Goal: Browse casually

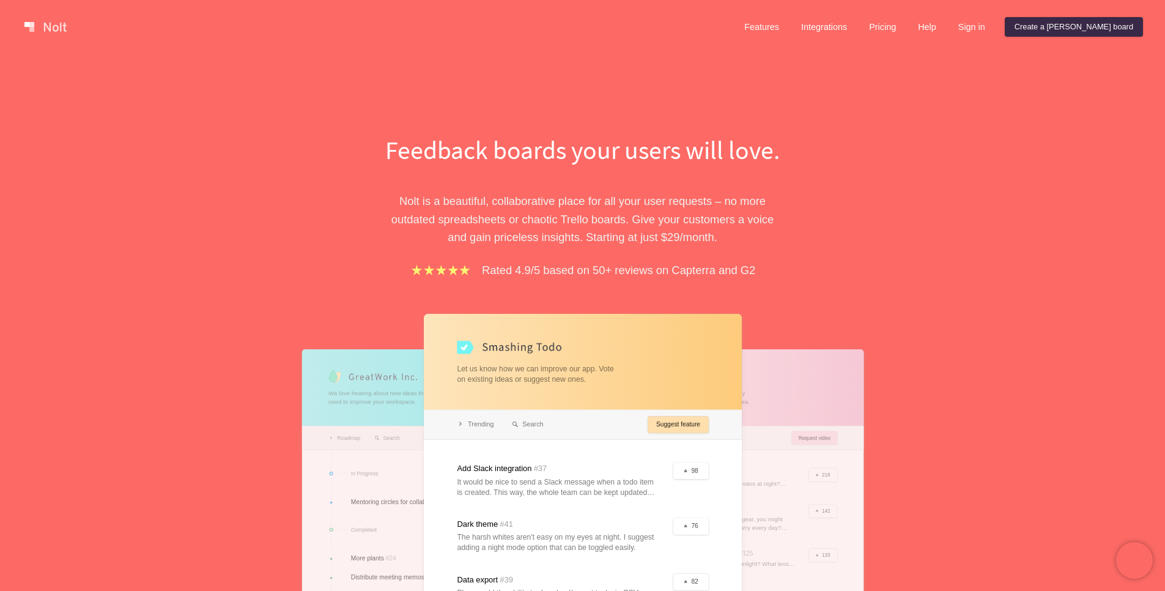
click at [721, 205] on p "[PERSON_NAME] is a beautiful, collaborative place for all your user requests – …" at bounding box center [583, 219] width 422 height 54
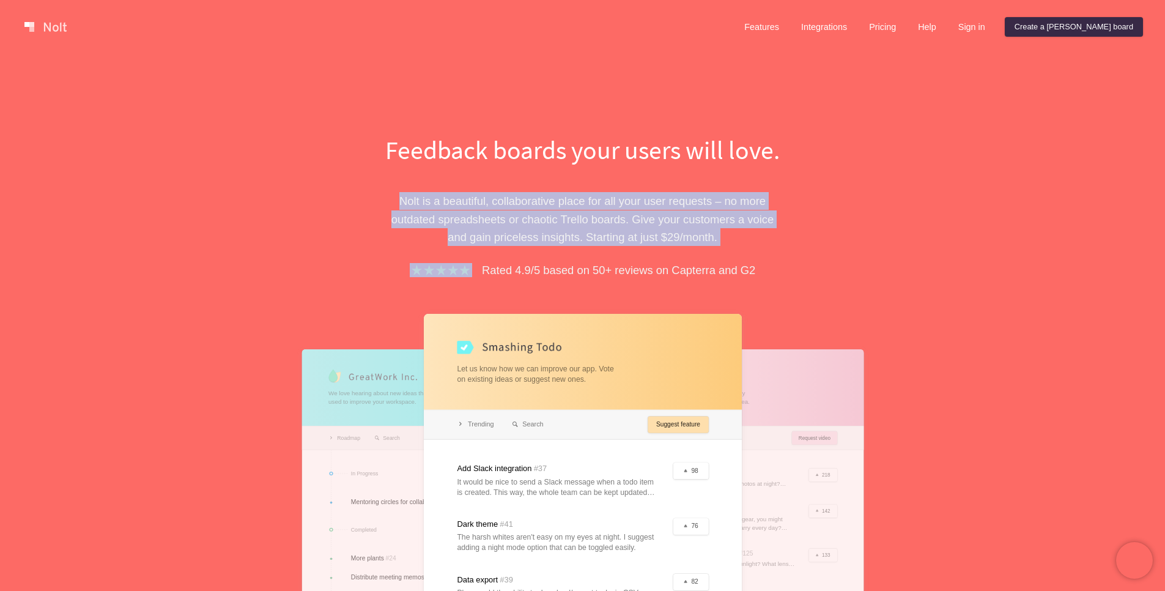
click at [721, 205] on p "[PERSON_NAME] is a beautiful, collaborative place for all your user requests – …" at bounding box center [583, 219] width 422 height 54
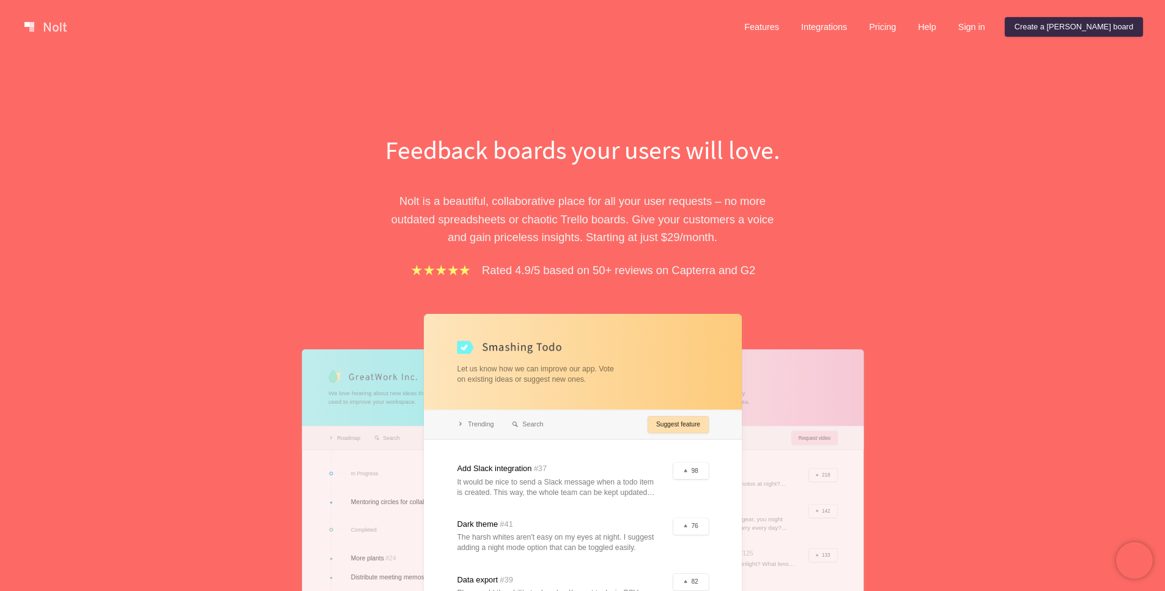
click at [721, 205] on p "[PERSON_NAME] is a beautiful, collaborative place for all your user requests – …" at bounding box center [583, 219] width 422 height 54
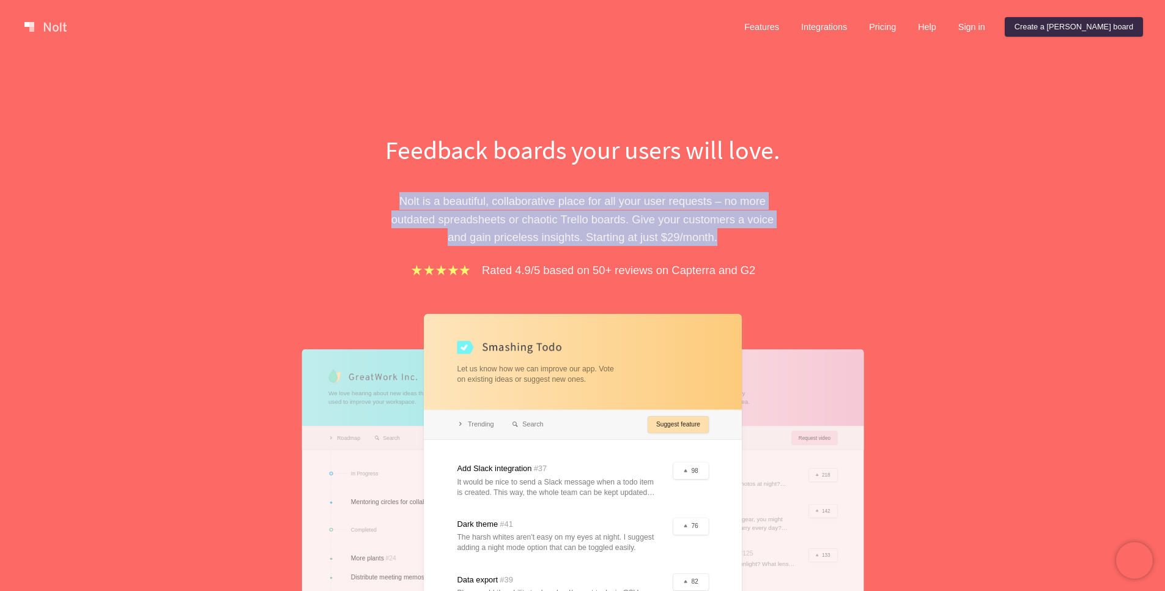
drag, startPoint x: 726, startPoint y: 236, endPoint x: 402, endPoint y: 188, distance: 327.6
click at [402, 188] on div "Feedback boards your users will love. [PERSON_NAME] is a beautiful, collaborati…" at bounding box center [583, 440] width 422 height 617
click at [627, 213] on p "[PERSON_NAME] is a beautiful, collaborative place for all your user requests – …" at bounding box center [583, 219] width 422 height 54
